Goal: Task Accomplishment & Management: Use online tool/utility

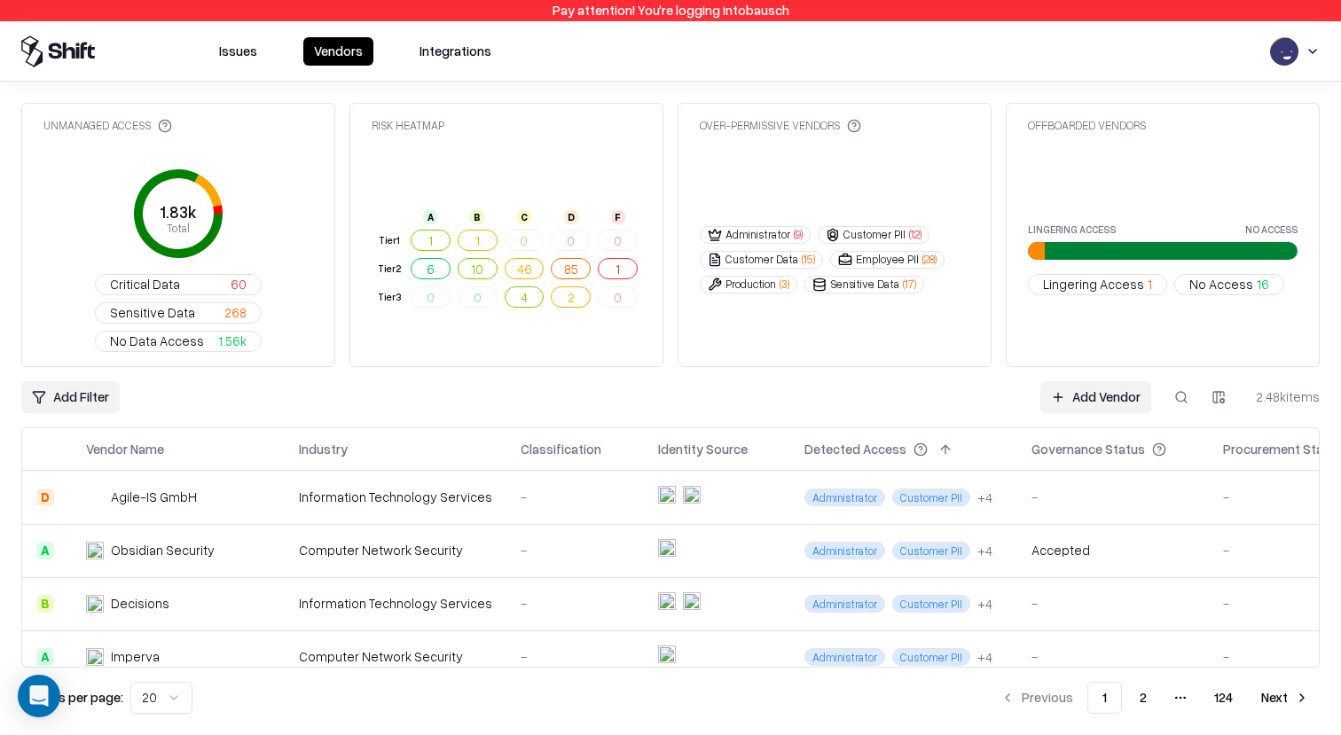
click at [631, 341] on div "Unmanaged Access 1.83k Total Critical Data 60 Sensitive Data 268 No Data Access…" at bounding box center [670, 408] width 1298 height 611
click at [1175, 381] on button at bounding box center [1181, 397] width 32 height 32
type input "**"
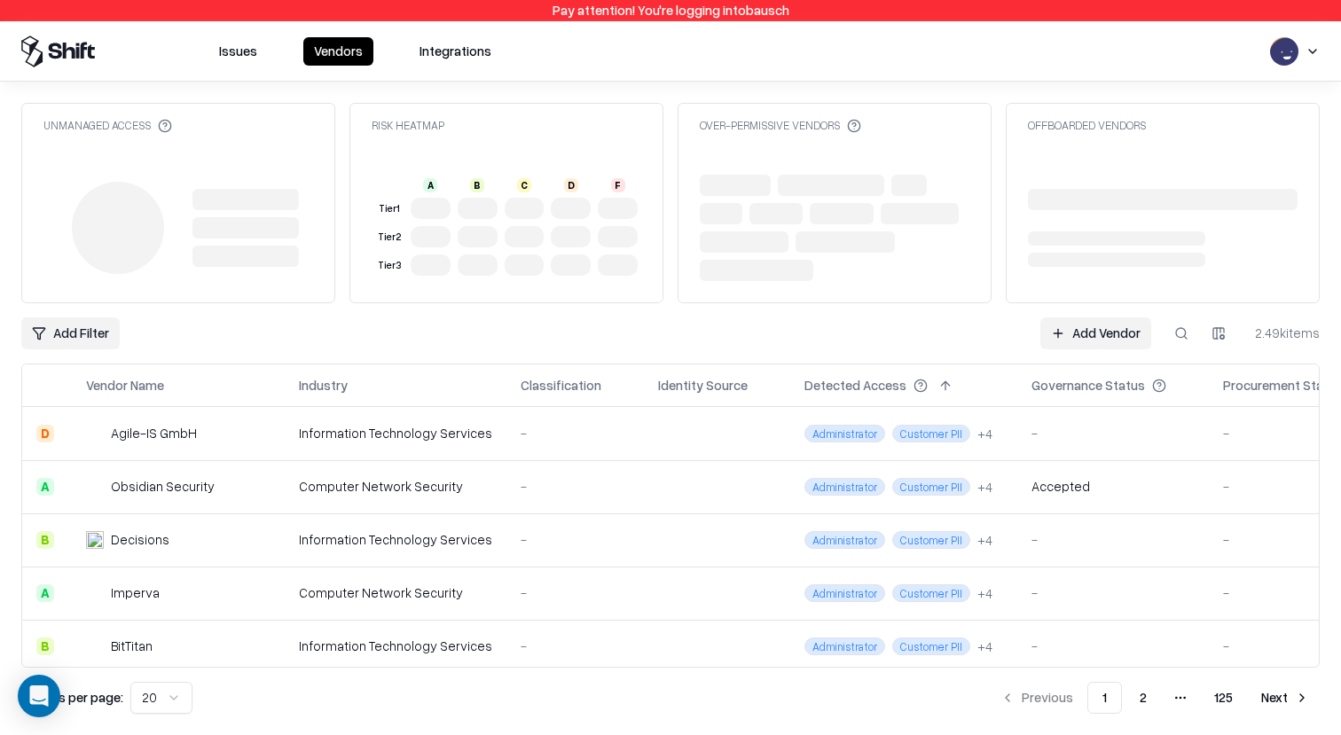
click at [1193, 341] on button at bounding box center [1181, 333] width 32 height 32
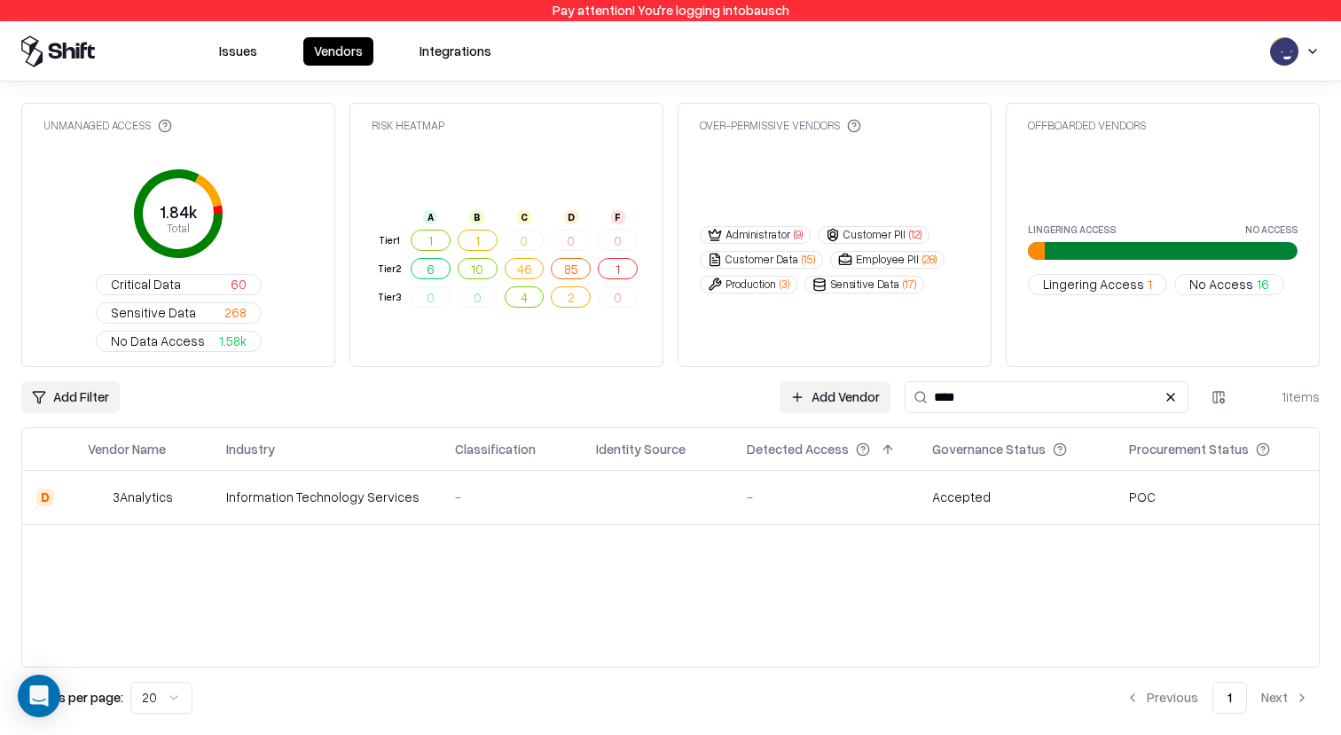
type input "****"
click at [796, 471] on td "-" at bounding box center [824, 497] width 185 height 53
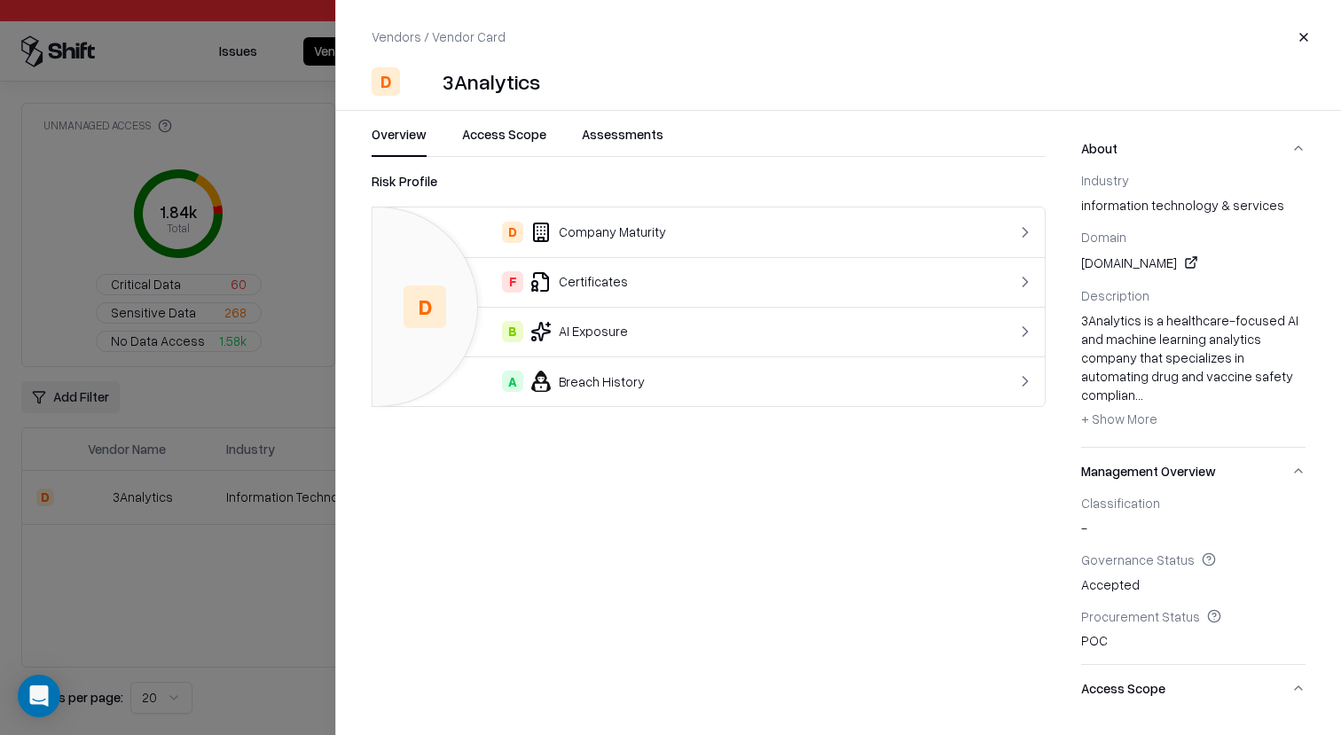
click at [648, 147] on button "Assessments" at bounding box center [623, 141] width 82 height 32
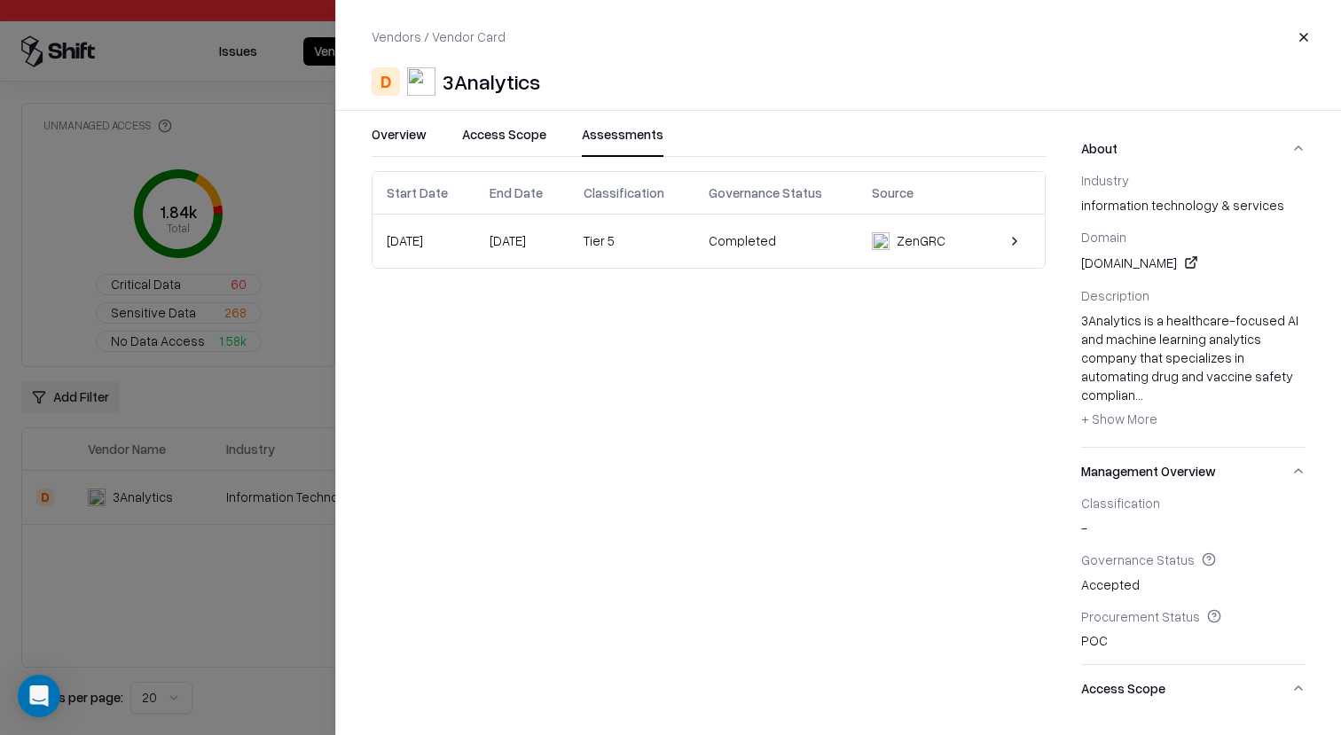
click at [755, 225] on td "Completed" at bounding box center [775, 241] width 163 height 53
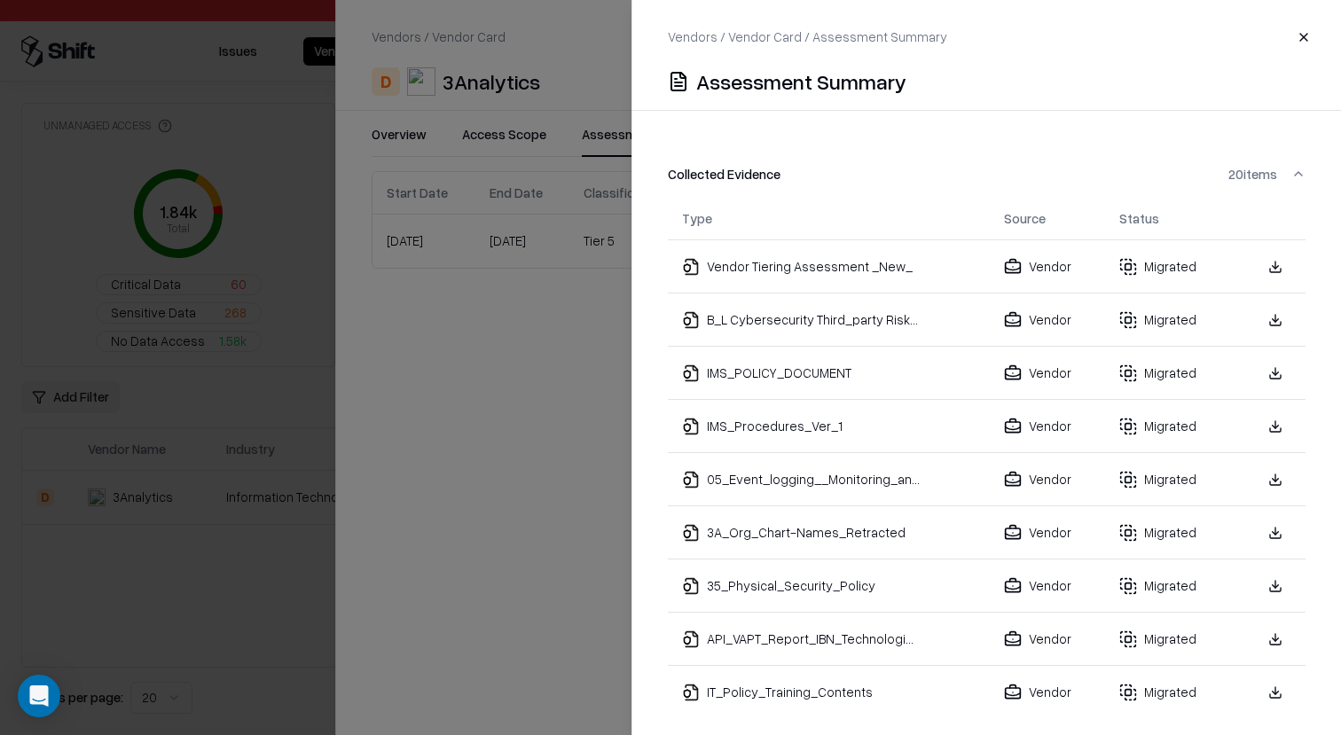
scroll to position [513, 0]
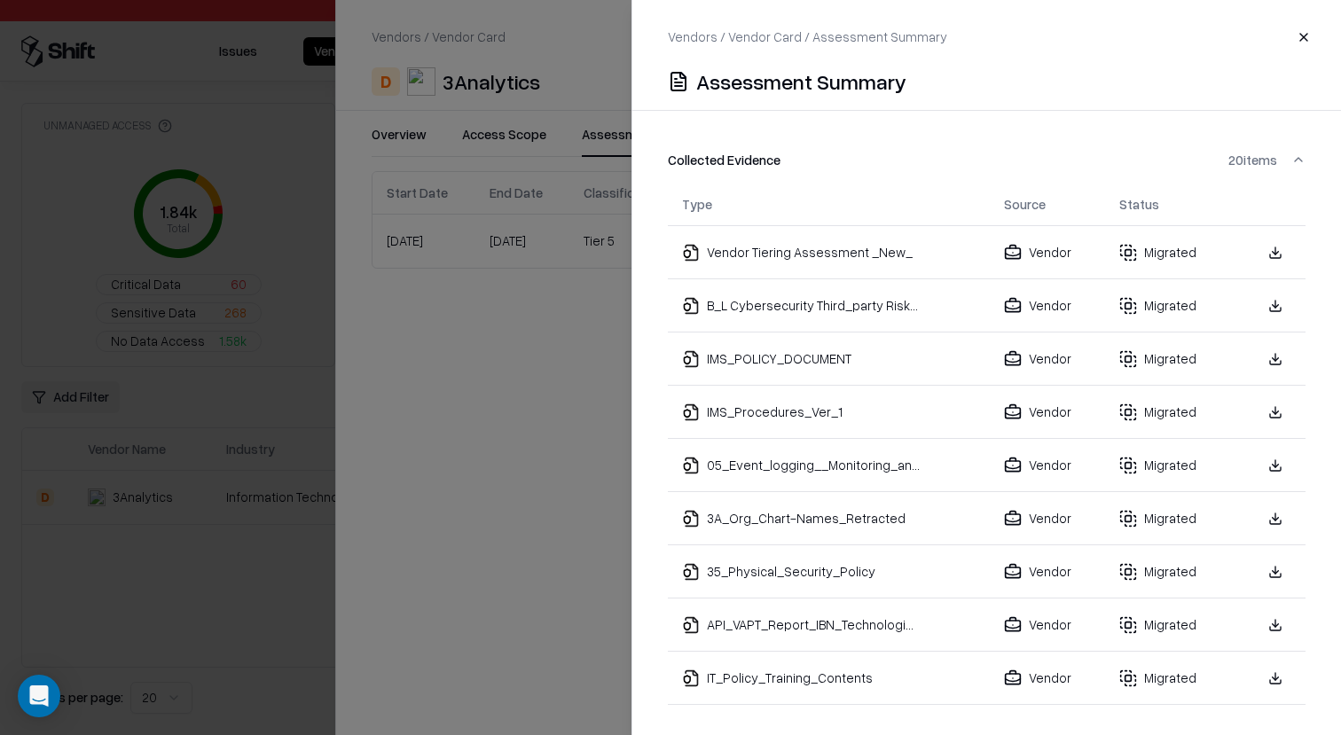
click at [1284, 396] on link at bounding box center [1275, 412] width 32 height 32
click at [551, 334] on div at bounding box center [670, 367] width 1341 height 735
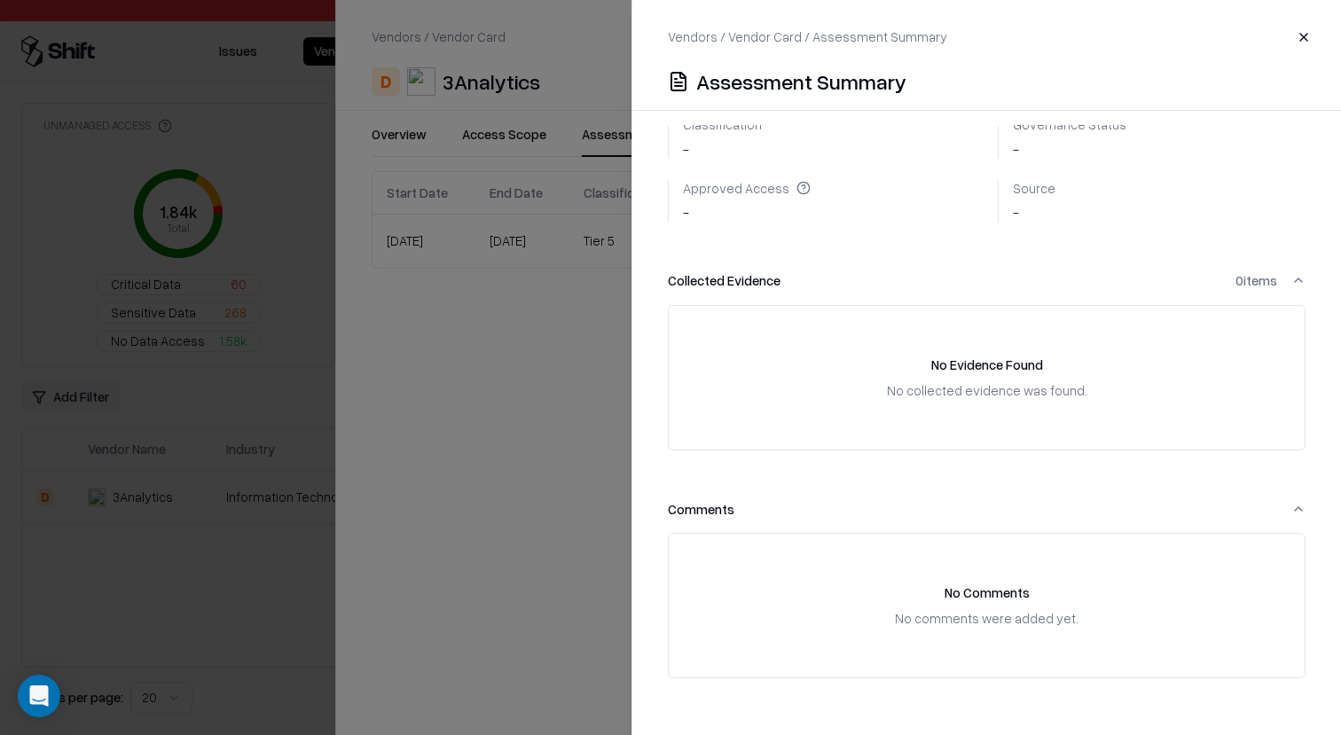
scroll to position [0, 0]
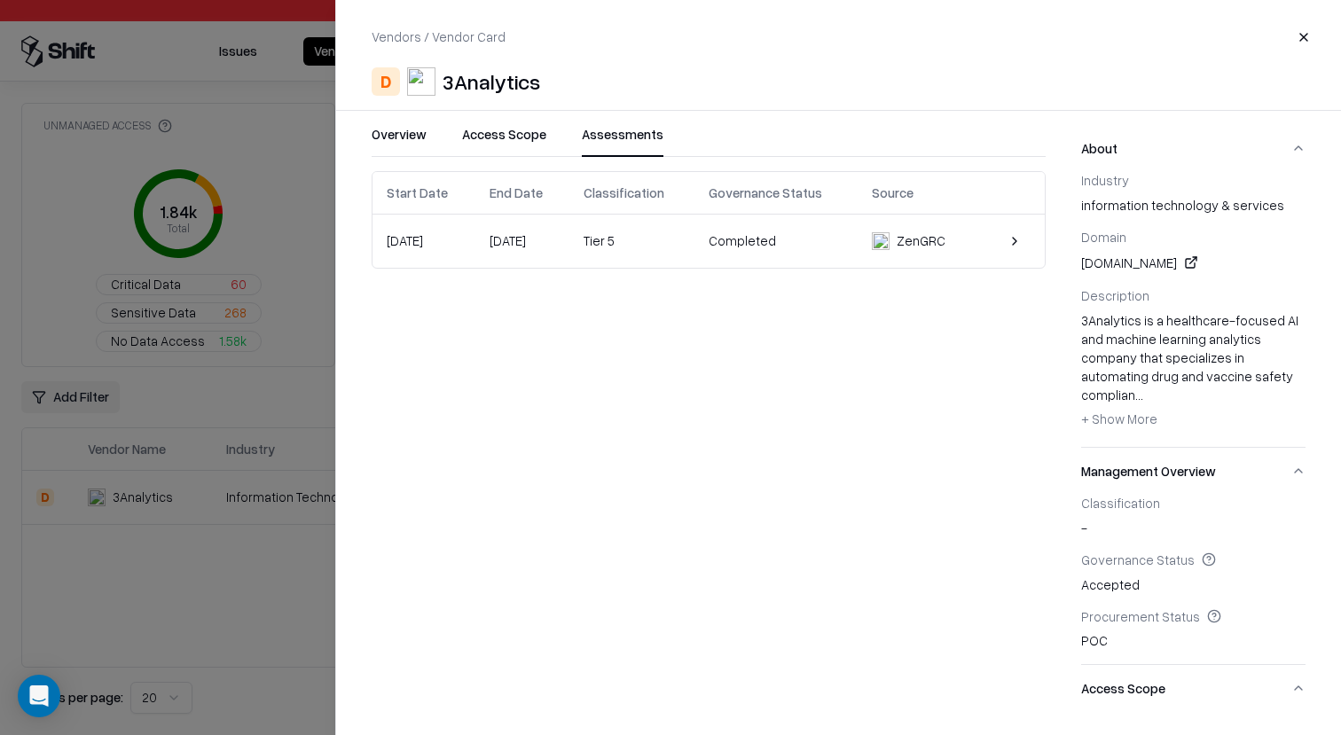
click at [814, 244] on div "Completed" at bounding box center [775, 240] width 135 height 19
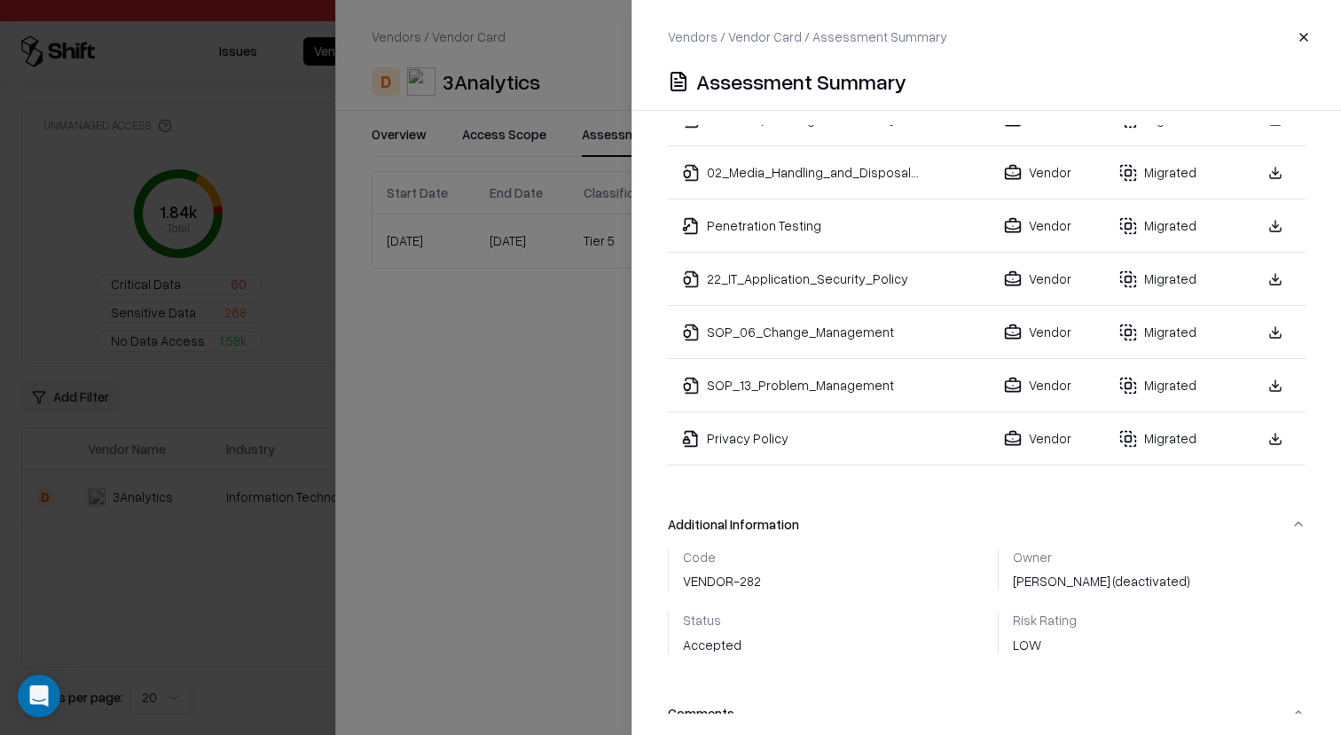
scroll to position [1334, 0]
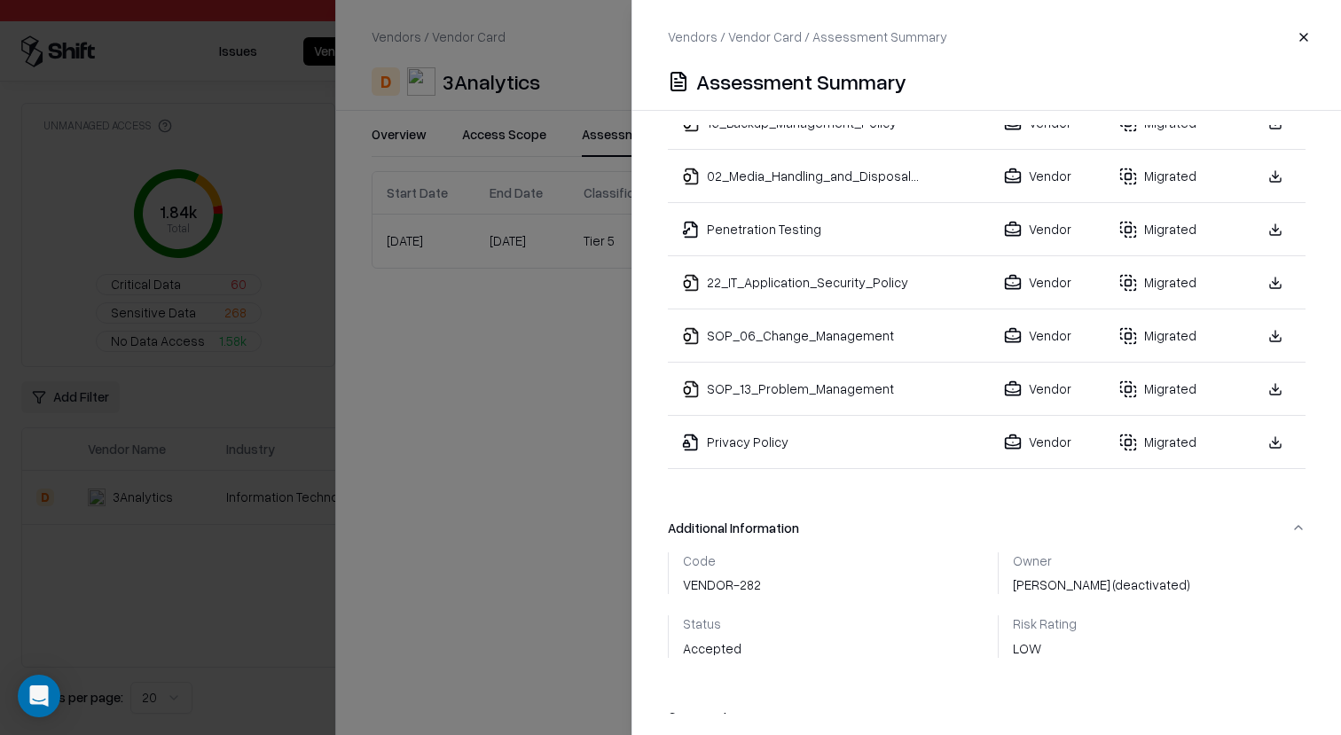
click at [1276, 430] on link at bounding box center [1275, 442] width 32 height 32
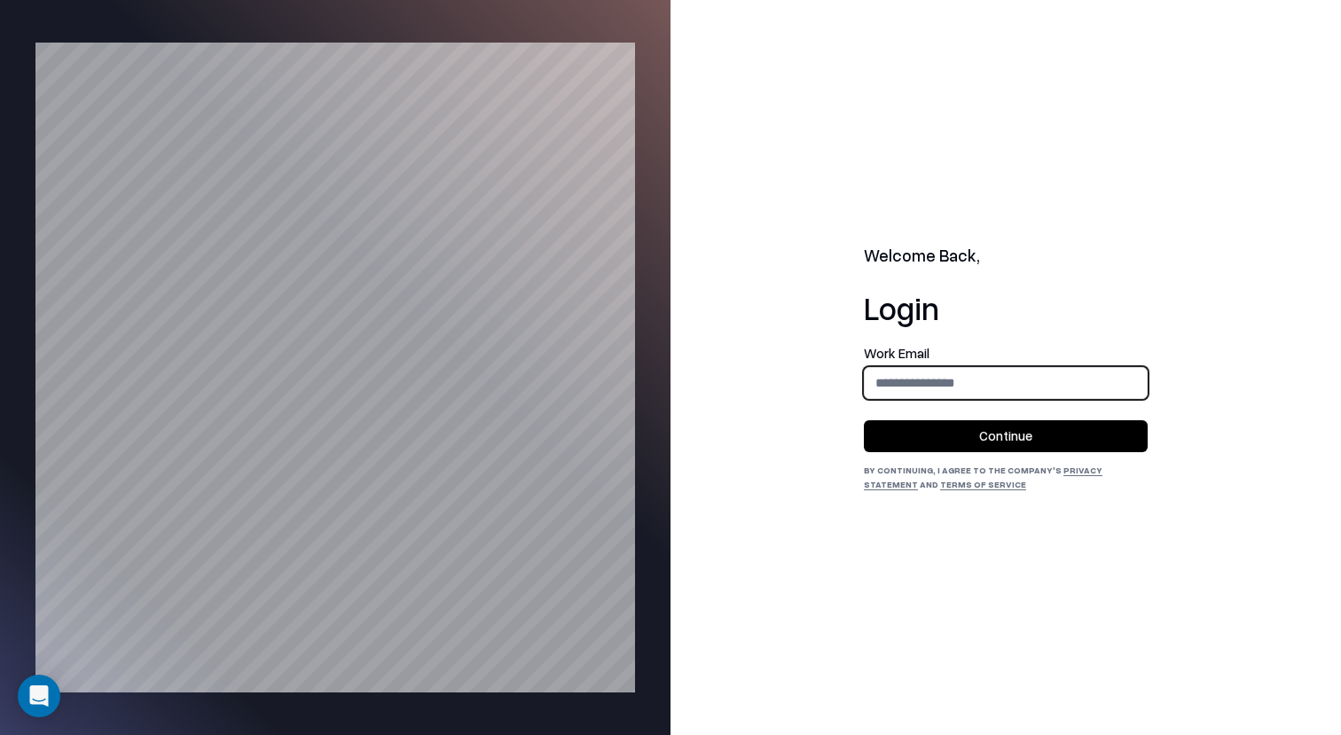
type input "**********"
click at [1034, 429] on button "Continue" at bounding box center [1006, 436] width 284 height 32
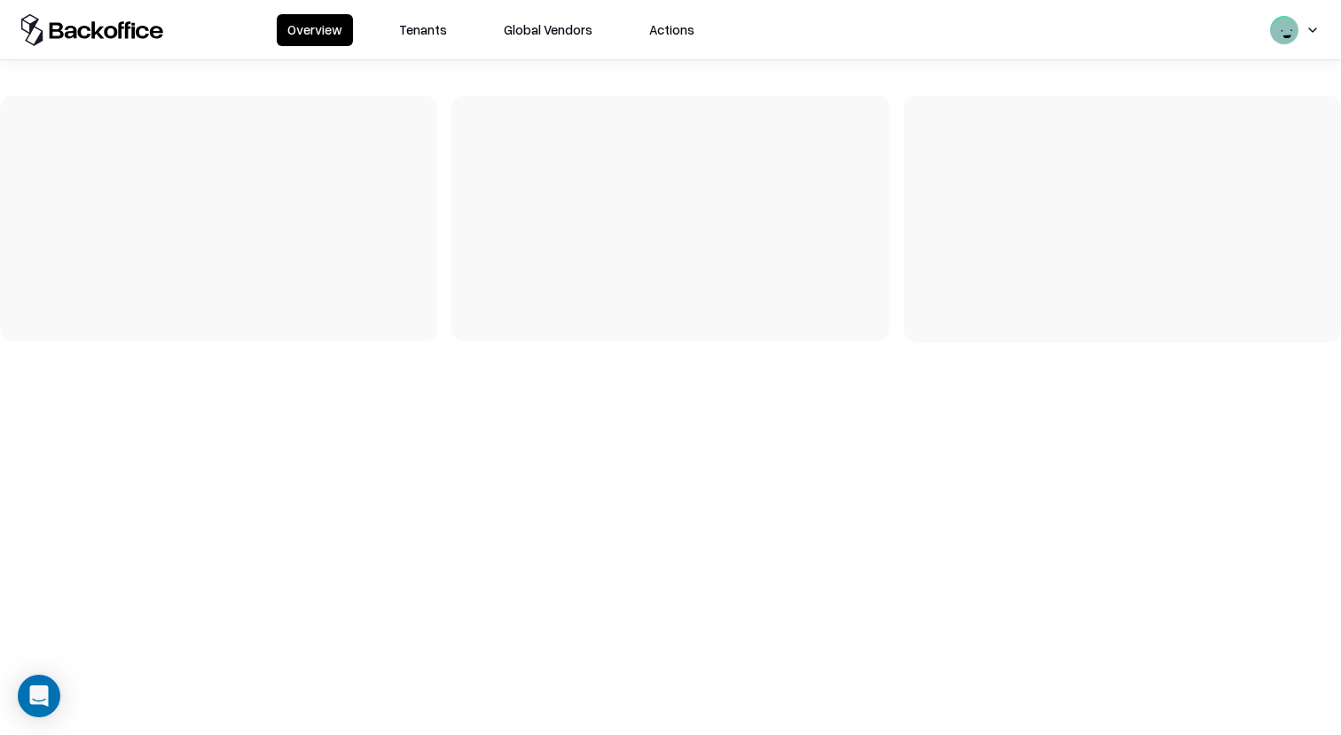
click at [422, 35] on button "Tenants" at bounding box center [422, 30] width 69 height 32
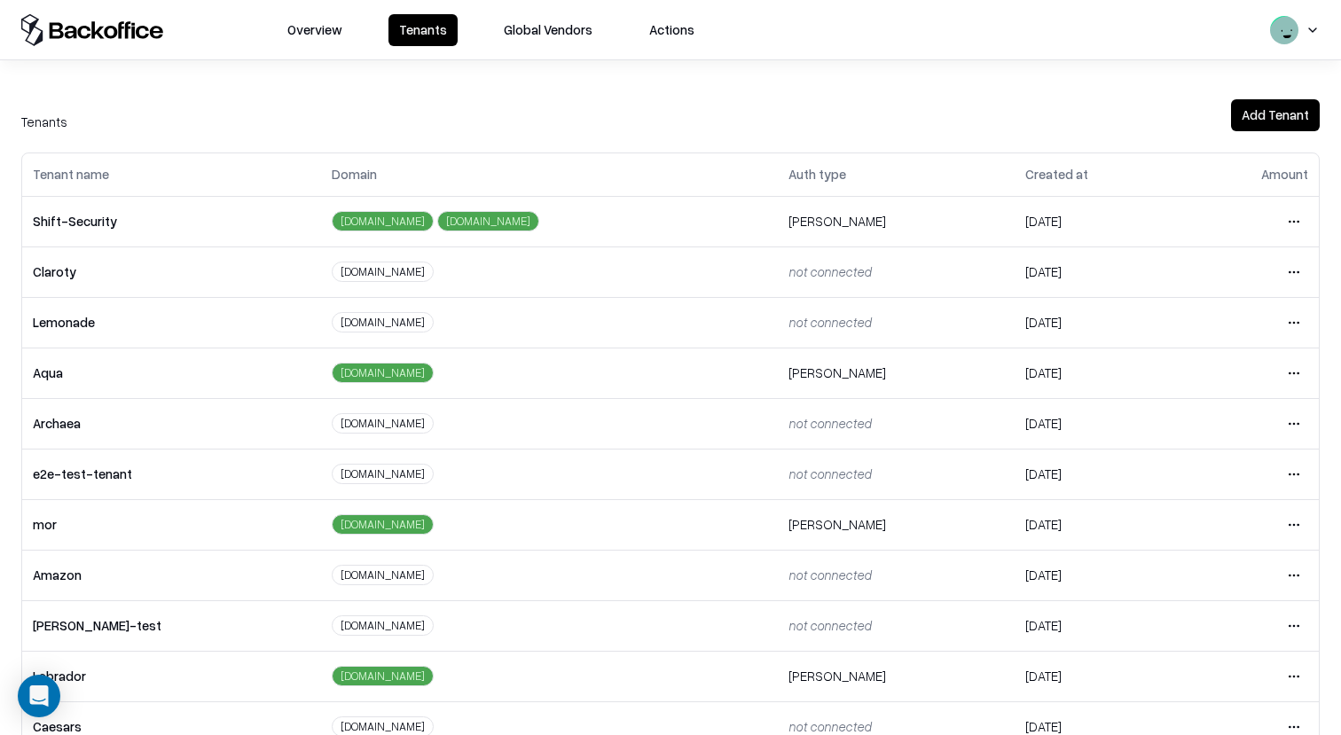
scroll to position [341, 0]
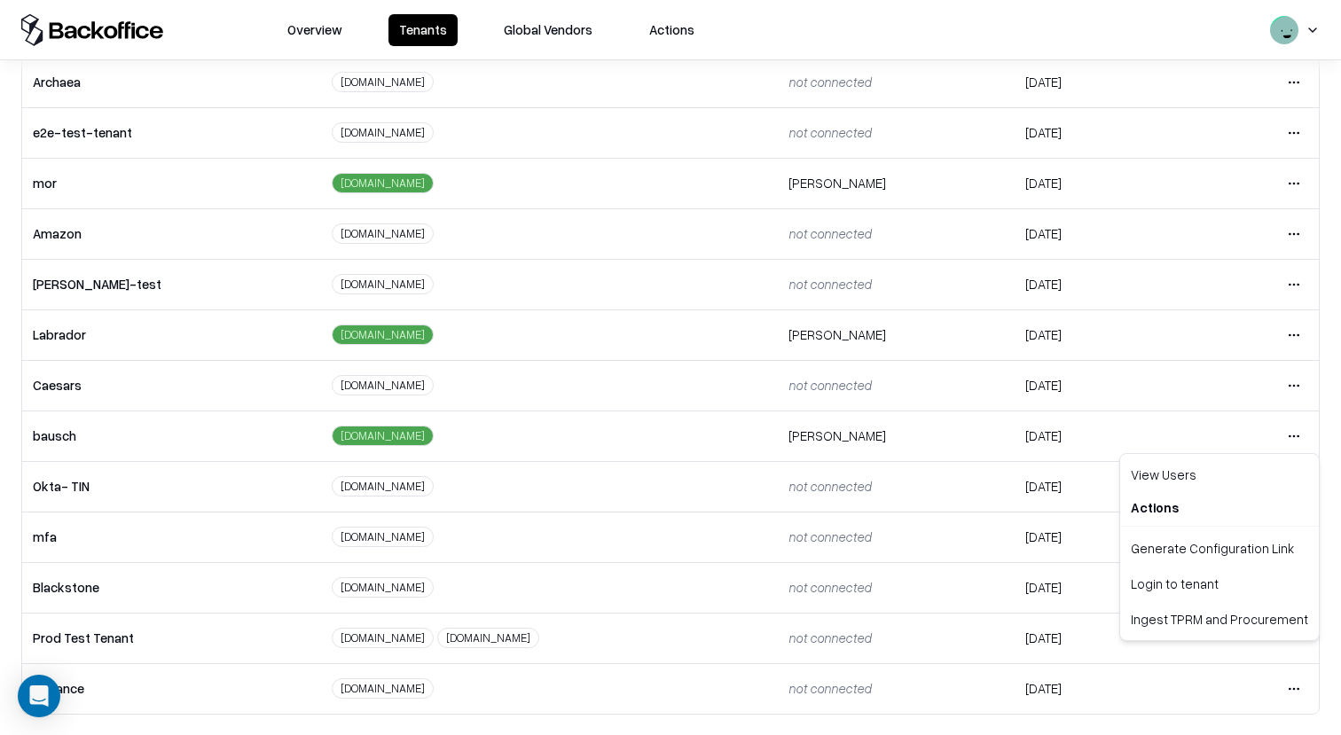
click at [1297, 434] on html "Overview Tenants Global Vendors Actions Tenants Add Tenant Tenant name Domain A…" at bounding box center [670, 367] width 1341 height 735
click at [1176, 578] on div "Login to tenant" at bounding box center [1219, 583] width 192 height 35
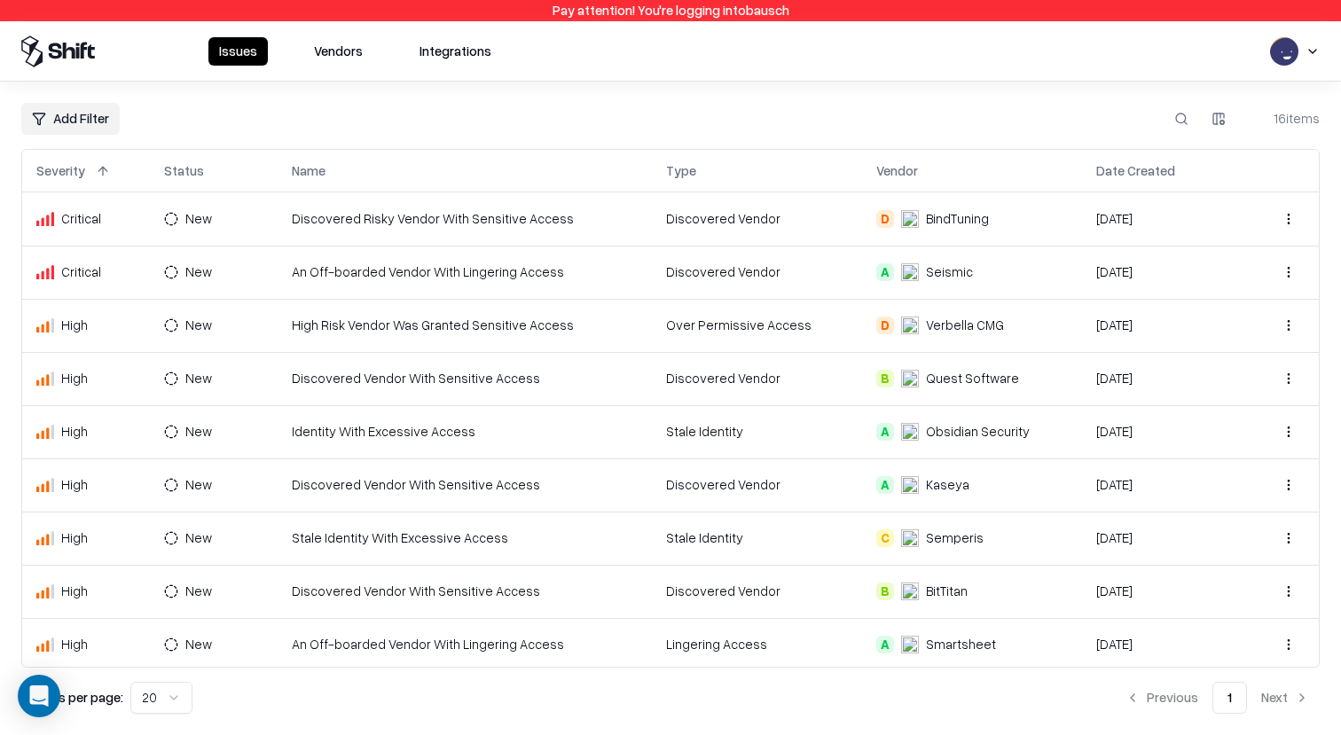
click at [336, 42] on button "Vendors" at bounding box center [338, 51] width 70 height 28
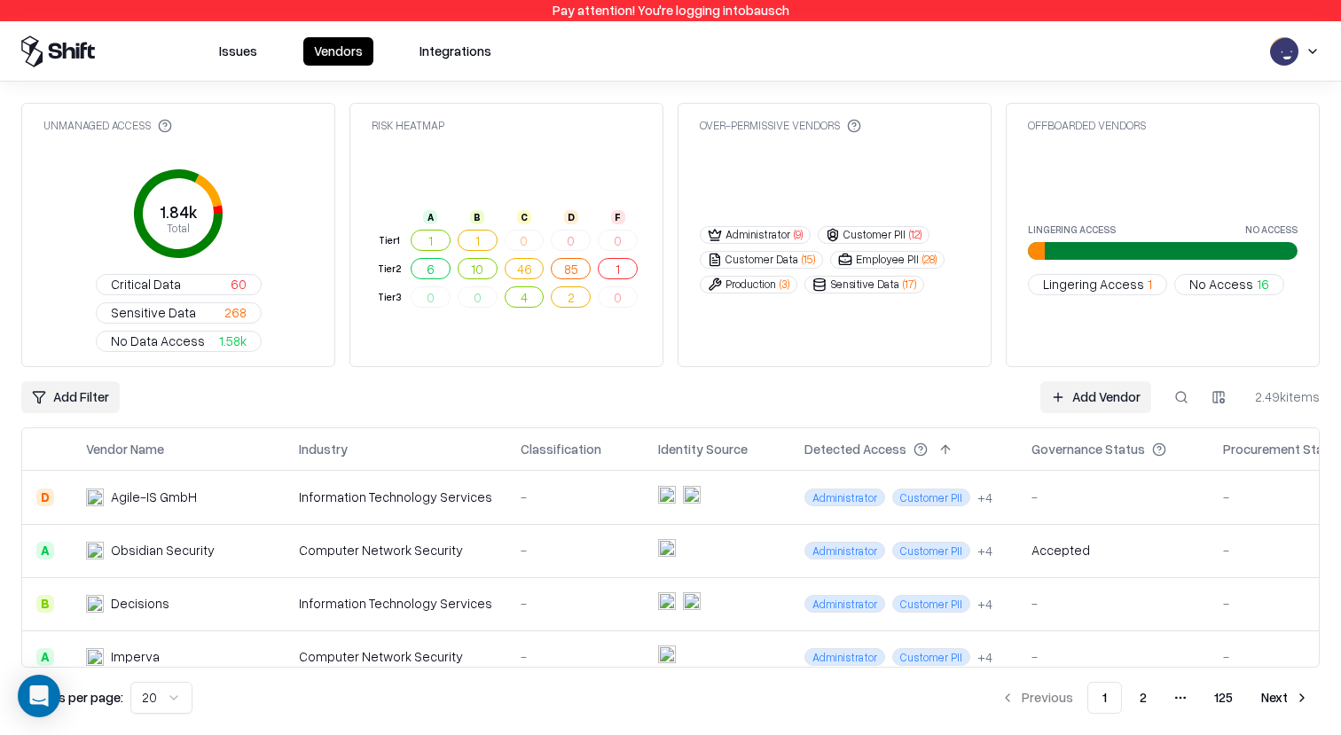
click at [1184, 381] on button at bounding box center [1181, 397] width 32 height 32
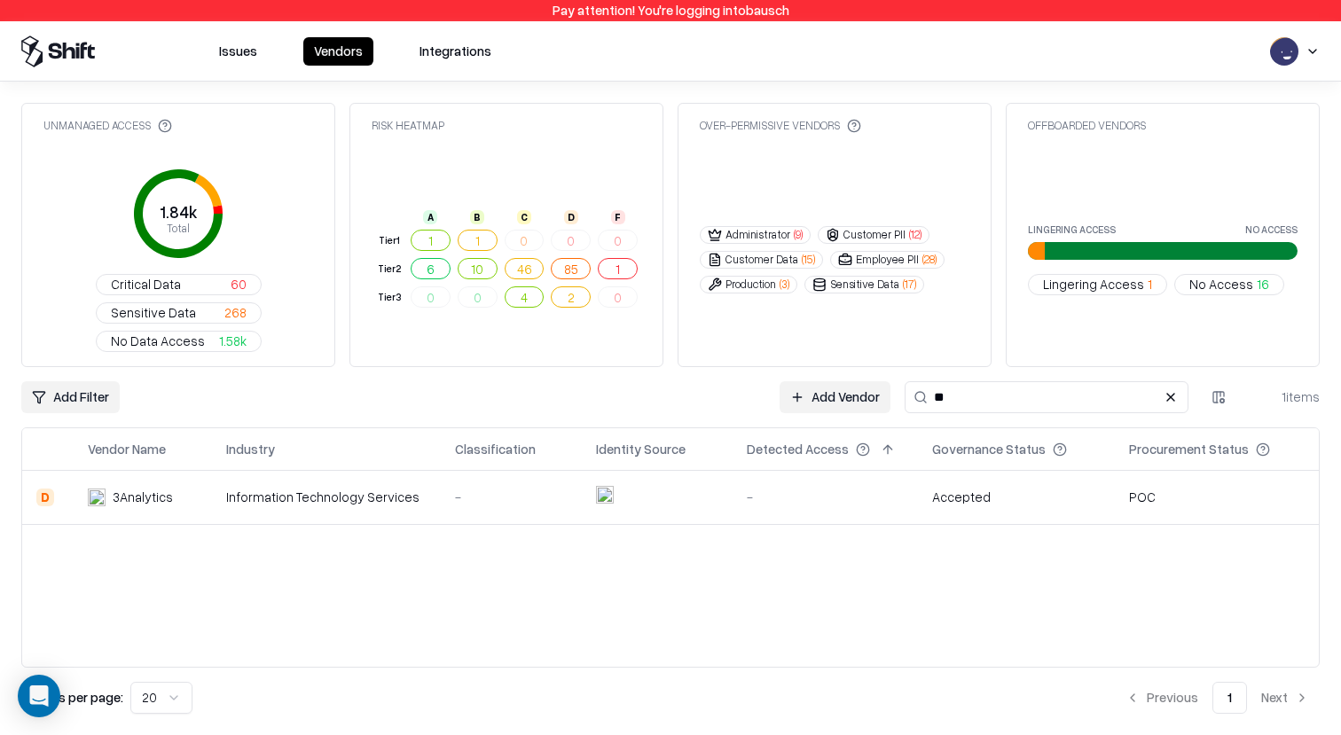
type input "**"
click at [732, 471] on td "-" at bounding box center [824, 497] width 185 height 53
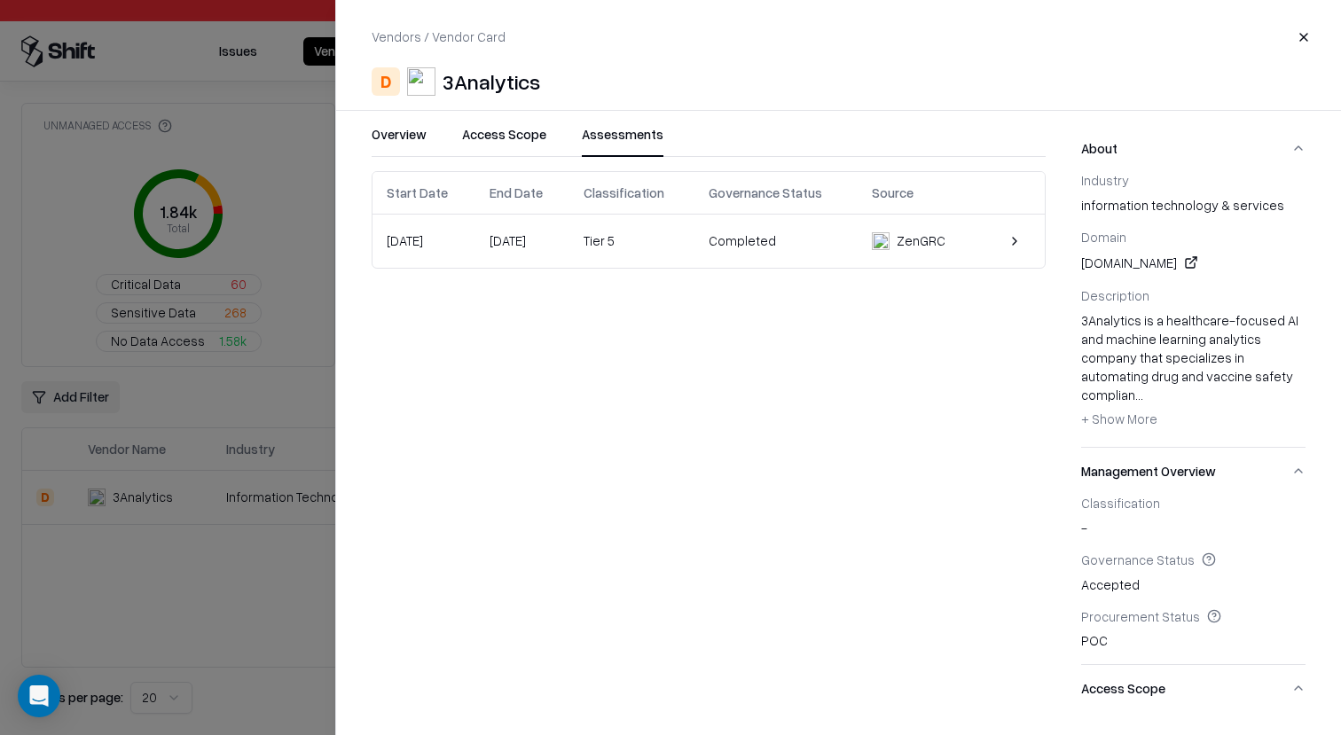
click at [606, 126] on button "Assessments" at bounding box center [623, 141] width 82 height 32
click at [660, 268] on div "Start Date End Date Classification Governance Status Source [DATE] [DATE] Tier …" at bounding box center [709, 220] width 674 height 98
click at [666, 265] on td "Tier 5" at bounding box center [631, 241] width 125 height 53
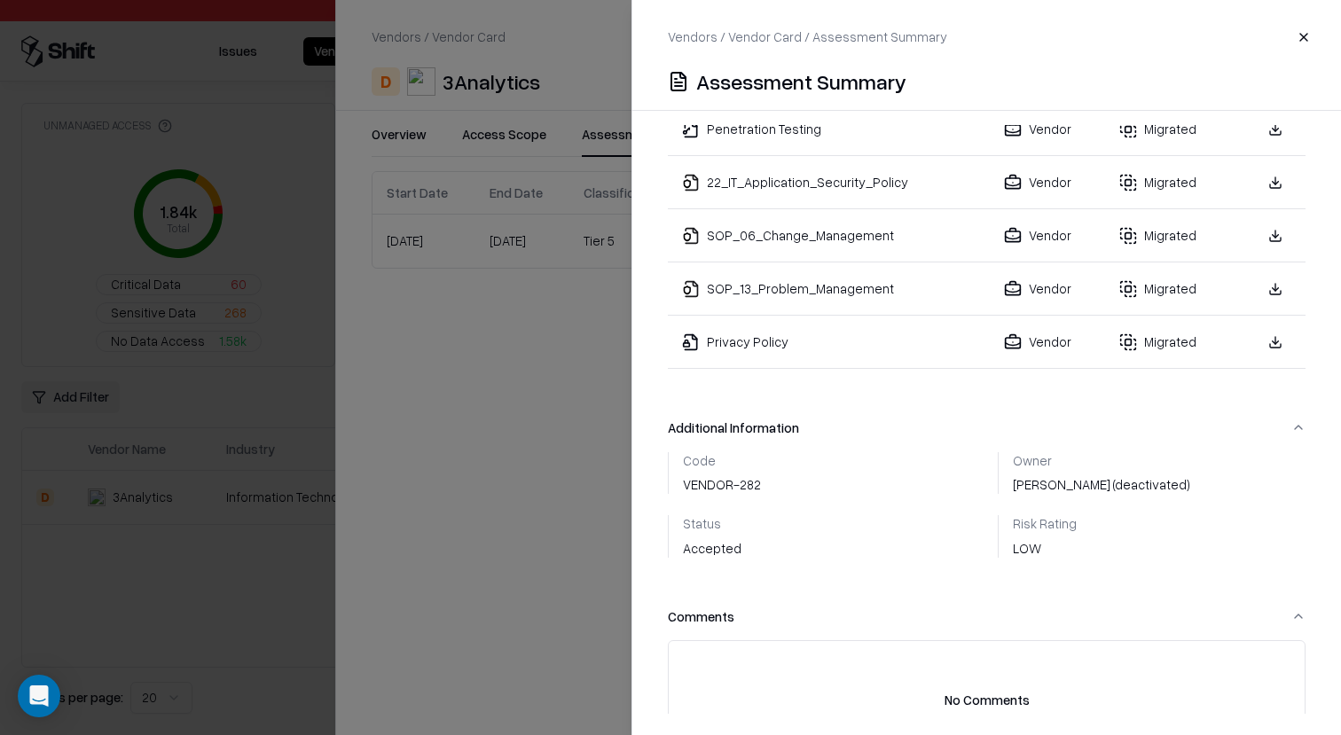
scroll to position [1413, 0]
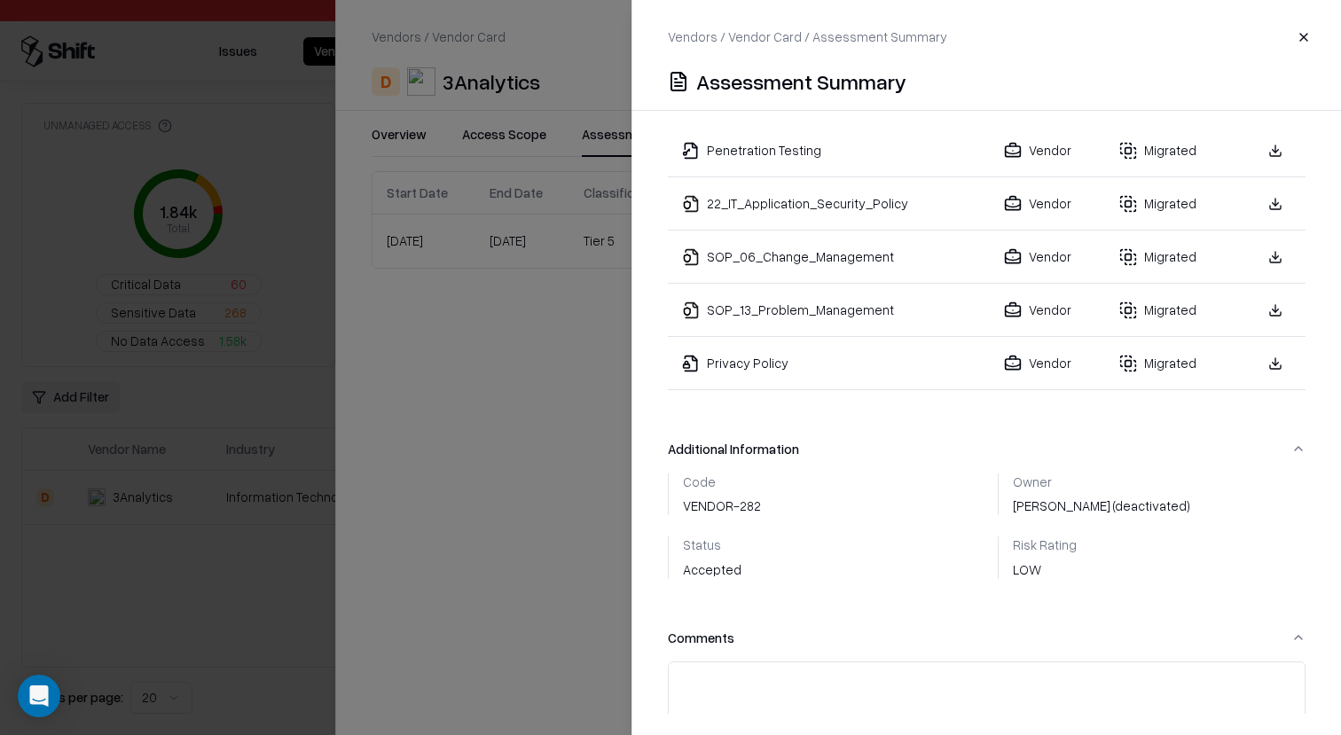
click at [1275, 349] on link at bounding box center [1275, 364] width 32 height 32
